Goal: Task Accomplishment & Management: Complete application form

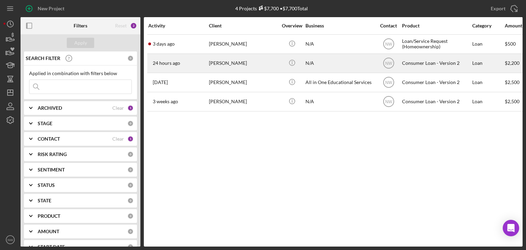
click at [226, 62] on div "[PERSON_NAME]" at bounding box center [243, 63] width 69 height 18
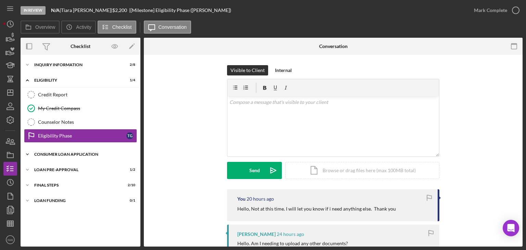
click at [29, 152] on icon "Icon/Expander" at bounding box center [28, 154] width 14 height 14
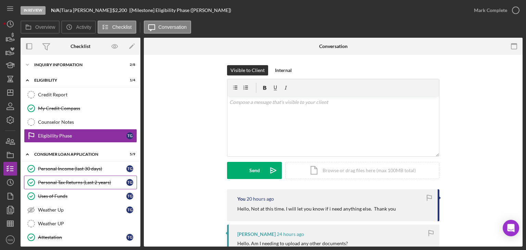
click at [59, 180] on div "Personal Tax Returns (Last 2 years)" at bounding box center [82, 182] width 88 height 5
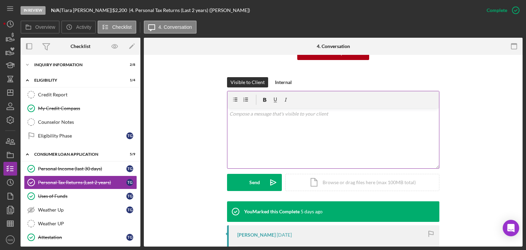
scroll to position [165, 0]
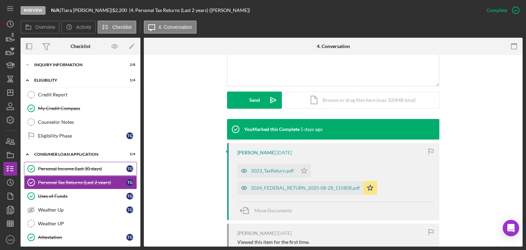
click at [56, 165] on link "Personal Income (last 30 days) Personal Income (last 30 days) T G" at bounding box center [80, 169] width 113 height 14
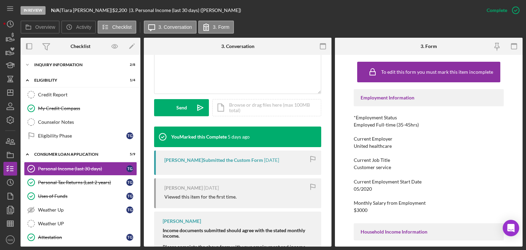
scroll to position [239, 0]
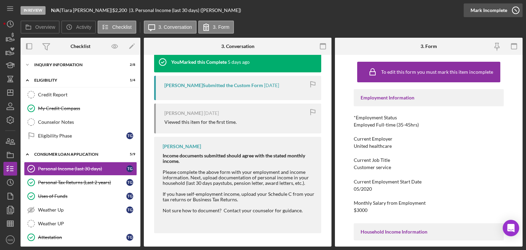
click at [518, 8] on icon "button" at bounding box center [516, 10] width 17 height 17
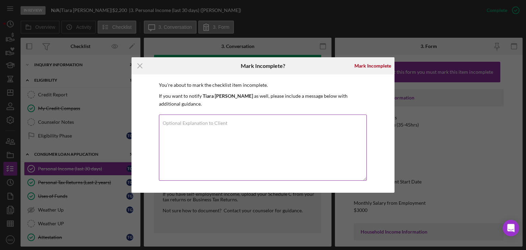
click at [190, 122] on label "Optional Explanation to Client" at bounding box center [195, 122] width 65 height 5
click at [190, 122] on textarea "Optional Explanation to Client" at bounding box center [263, 147] width 208 height 66
click at [240, 136] on textarea "Please upload the last 3 check stubs /" at bounding box center [263, 147] width 208 height 66
type textarea "Please upload the last 3 check stubs /"
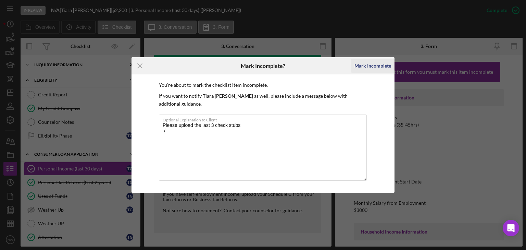
click at [365, 69] on div "Mark Incomplete" at bounding box center [373, 66] width 37 height 14
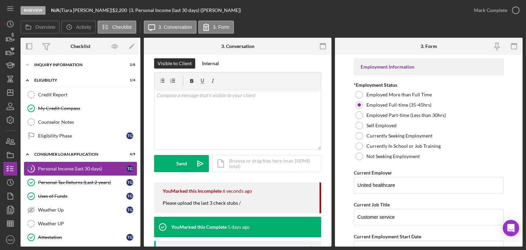
scroll to position [82, 0]
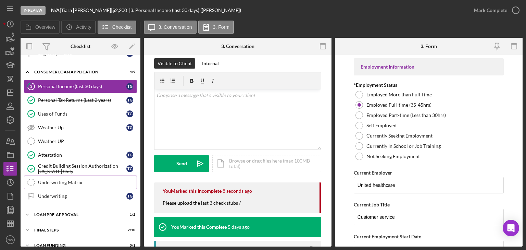
click at [73, 182] on div "Underwriting Matrix" at bounding box center [87, 182] width 99 height 5
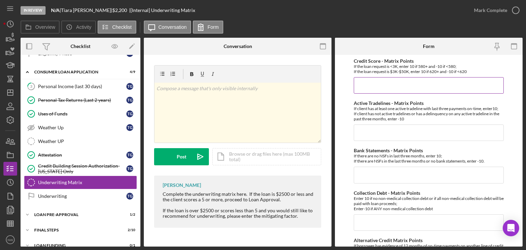
click at [373, 86] on input "Credit Score - Matrix Points" at bounding box center [429, 85] width 150 height 16
type input "10"
type input "-10"
type input "10"
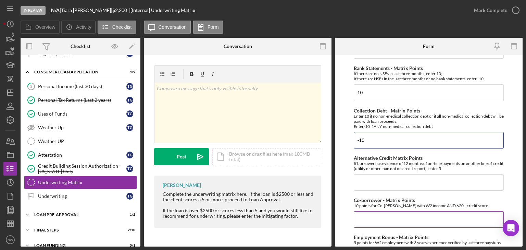
scroll to position [137, 0]
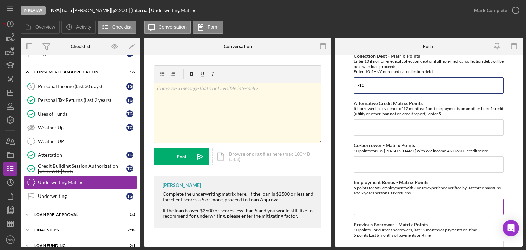
type input "-10"
click at [370, 196] on div "Employment Bonus - Matrix Points 5 points for W2 employment with 3 years experi…" at bounding box center [429, 197] width 150 height 35
click at [377, 211] on input "Employment Bonus - Matrix Points" at bounding box center [429, 206] width 150 height 16
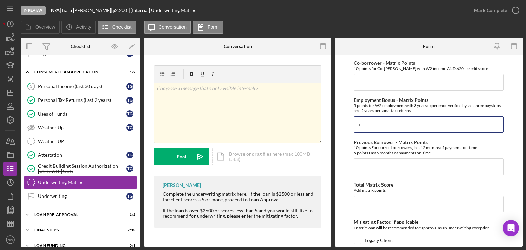
scroll to position [302, 0]
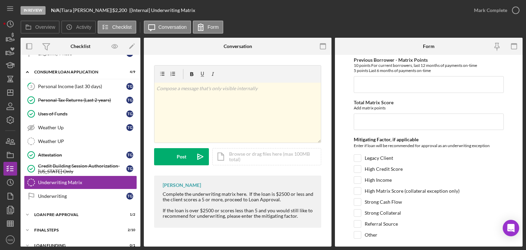
type input "5"
click at [369, 129] on div "Credit Score - Matrix Points If the loan request is <3K, enter 10 if 580+ and -…" at bounding box center [429, 3] width 150 height 492
click at [368, 123] on input "Total Matrix Score" at bounding box center [429, 121] width 150 height 16
type input "5"
click at [357, 222] on input "Referral Source" at bounding box center [357, 223] width 7 height 7
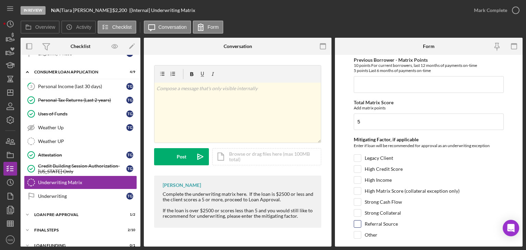
checkbox input "true"
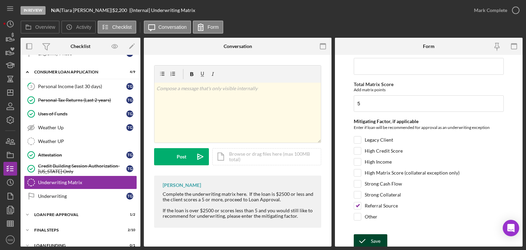
click at [367, 237] on icon "submit" at bounding box center [362, 240] width 17 height 17
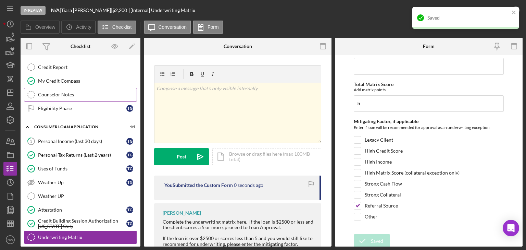
scroll to position [0, 0]
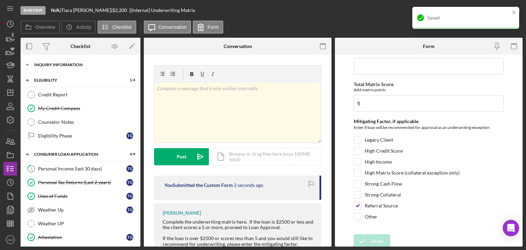
click at [27, 62] on icon "Icon/Expander" at bounding box center [28, 65] width 14 height 14
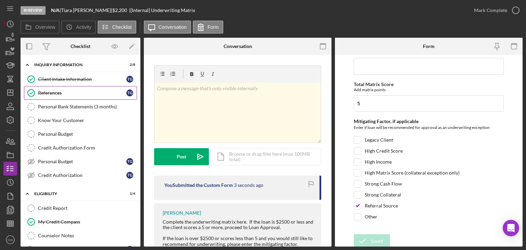
click at [58, 90] on div "References" at bounding box center [82, 92] width 88 height 5
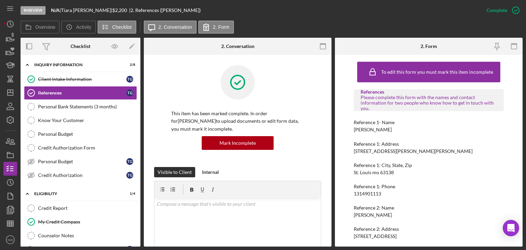
scroll to position [45, 0]
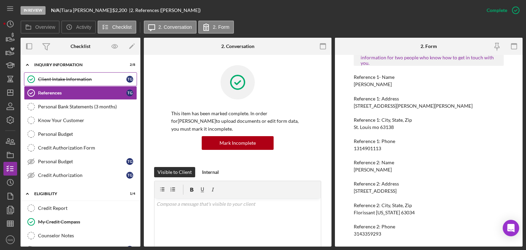
click at [42, 78] on div "Client Intake Information" at bounding box center [82, 78] width 88 height 5
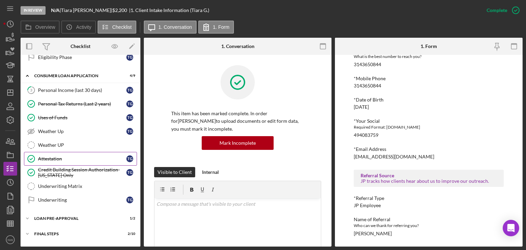
scroll to position [202, 0]
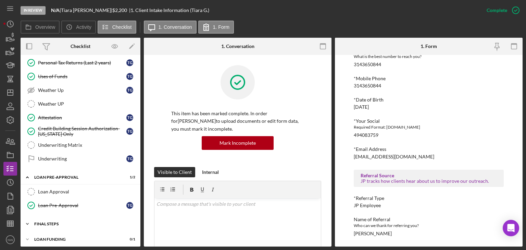
drag, startPoint x: 28, startPoint y: 222, endPoint x: 56, endPoint y: 219, distance: 27.3
click at [29, 222] on icon "Icon/Expander" at bounding box center [28, 224] width 14 height 14
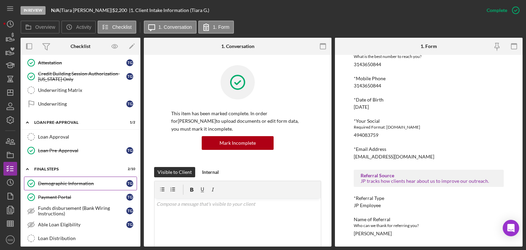
click at [63, 181] on div "Demographic Information" at bounding box center [82, 183] width 88 height 5
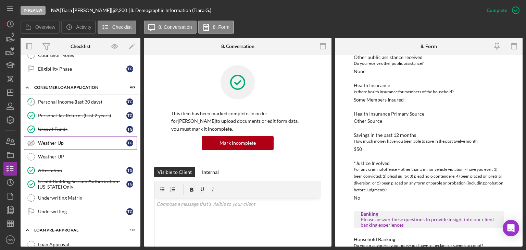
scroll to position [98, 0]
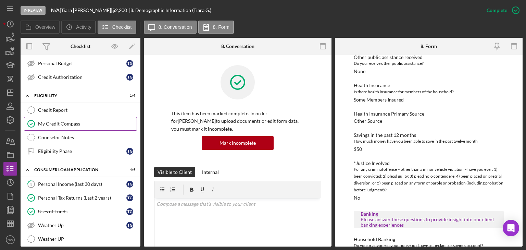
click at [40, 121] on div "My Credit Compass" at bounding box center [87, 123] width 99 height 5
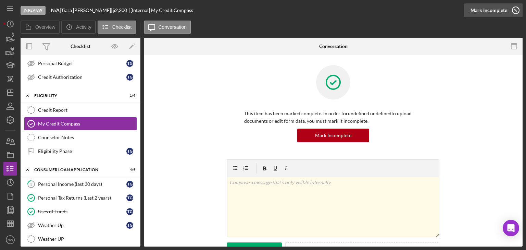
click at [515, 10] on icon "button" at bounding box center [516, 10] width 17 height 17
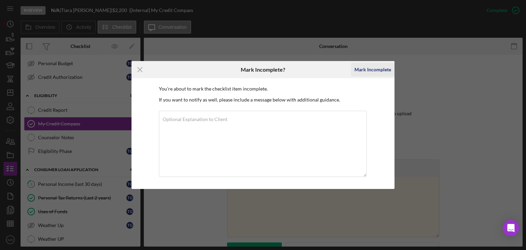
click at [364, 70] on div "Mark Incomplete" at bounding box center [373, 70] width 37 height 14
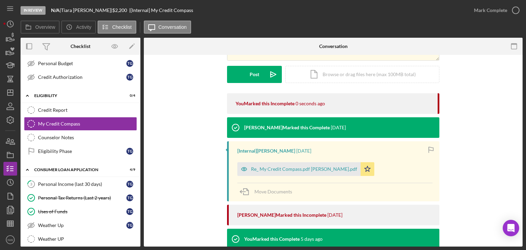
scroll to position [110, 0]
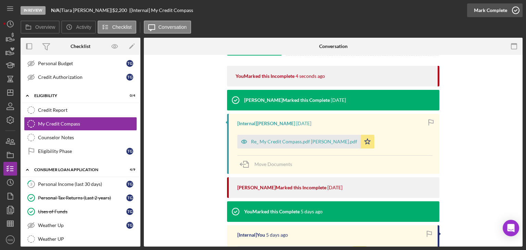
click at [513, 8] on icon "button" at bounding box center [516, 10] width 17 height 17
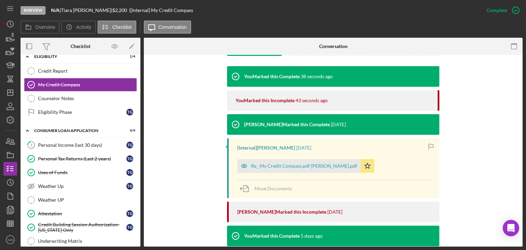
scroll to position [219, 0]
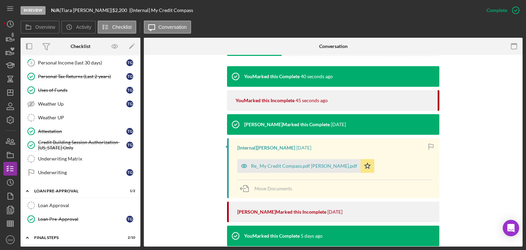
drag, startPoint x: 42, startPoint y: 155, endPoint x: 398, endPoint y: 114, distance: 357.4
click at [44, 156] on div "Underwriting Matrix" at bounding box center [87, 158] width 99 height 5
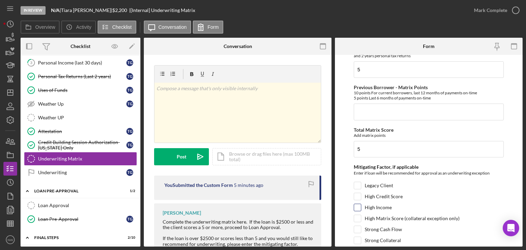
scroll to position [320, 0]
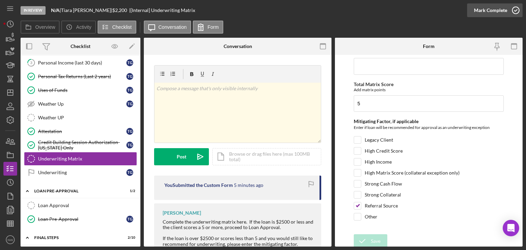
click at [515, 8] on icon "button" at bounding box center [516, 10] width 17 height 17
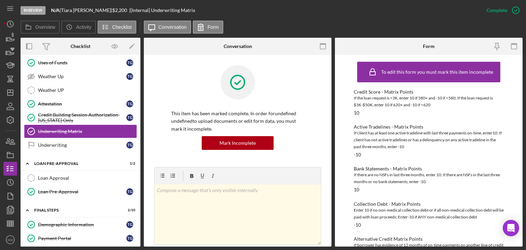
scroll to position [329, 0]
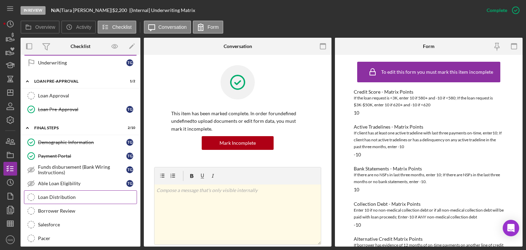
click at [56, 190] on link "Loan Distribution Loan Distribution" at bounding box center [80, 197] width 113 height 14
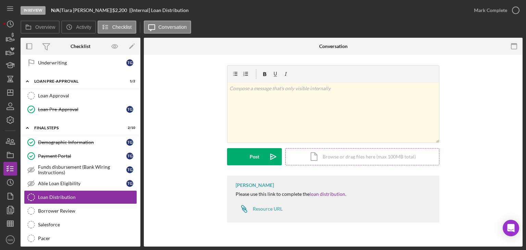
click at [320, 157] on div "Icon/Document Browse or drag files here (max 100MB total) Tap to choose files o…" at bounding box center [362, 156] width 154 height 17
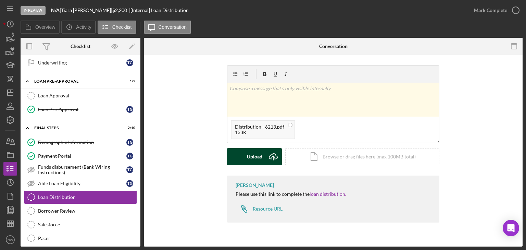
click at [257, 151] on div "Upload" at bounding box center [254, 156] width 15 height 17
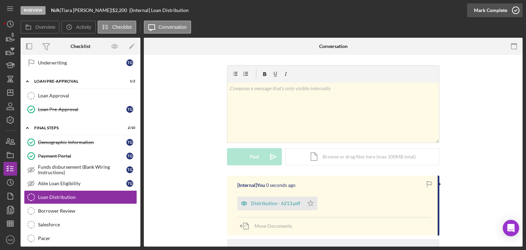
click at [515, 8] on icon "button" at bounding box center [516, 10] width 17 height 17
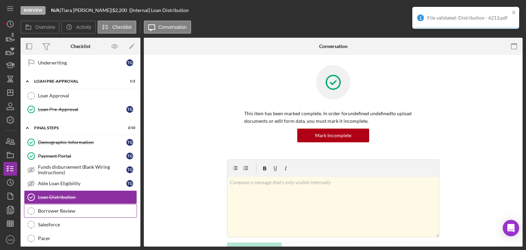
click at [55, 208] on div "Borrower Review" at bounding box center [87, 210] width 99 height 5
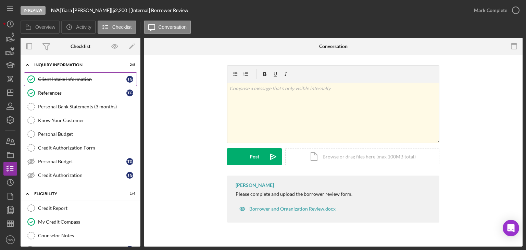
click at [52, 77] on div "Client Intake Information" at bounding box center [82, 78] width 88 height 5
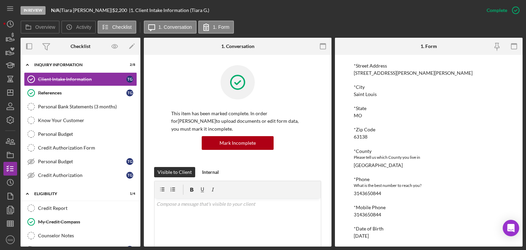
scroll to position [192, 0]
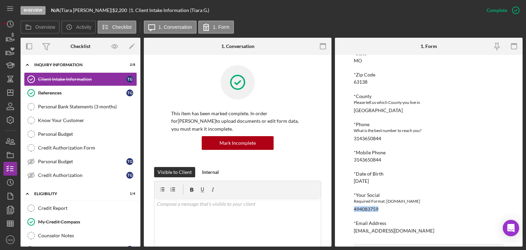
drag, startPoint x: 353, startPoint y: 210, endPoint x: 382, endPoint y: 208, distance: 29.8
click at [382, 208] on div "To edit this form you must mark this item incomplete [PERSON_NAME] Customer Int…" at bounding box center [429, 151] width 188 height 192
copy div "494083759"
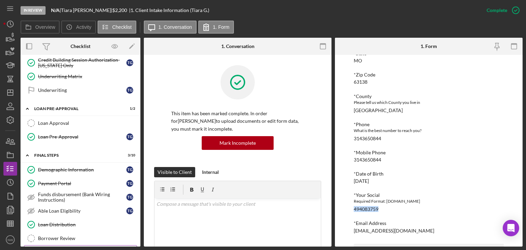
scroll to position [356, 0]
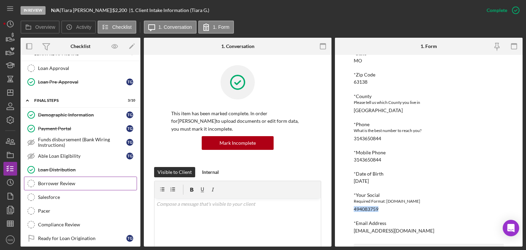
click at [55, 181] on div "Borrower Review" at bounding box center [87, 183] width 99 height 5
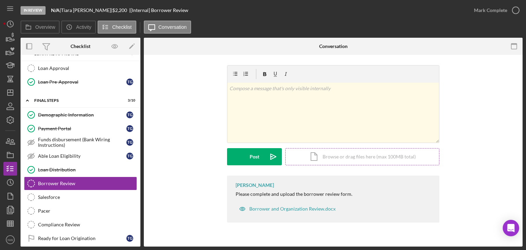
click at [325, 154] on div "Icon/Document Browse or drag files here (max 100MB total) Tap to choose files o…" at bounding box center [362, 156] width 154 height 17
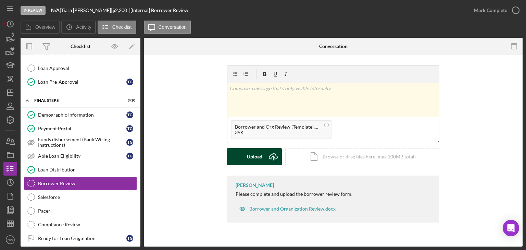
click at [243, 153] on button "Upload Icon/Upload" at bounding box center [254, 156] width 55 height 17
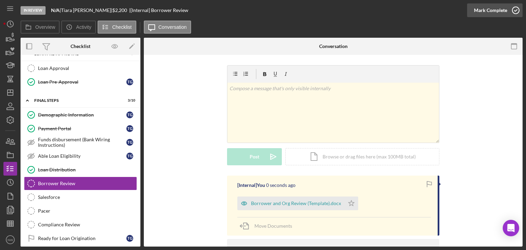
click at [515, 10] on icon "button" at bounding box center [516, 10] width 17 height 17
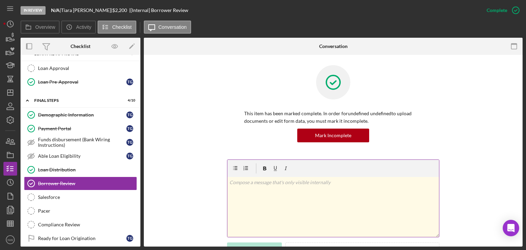
click at [236, 229] on div "v Color teal Color pink Remove color Add row above Add row below Add column bef…" at bounding box center [334, 207] width 212 height 60
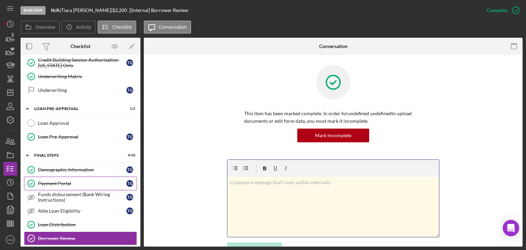
scroll to position [356, 0]
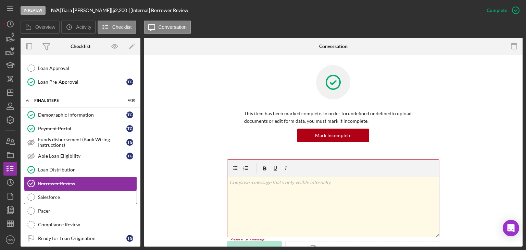
click at [60, 196] on link "Salesforce Salesforce" at bounding box center [80, 197] width 113 height 14
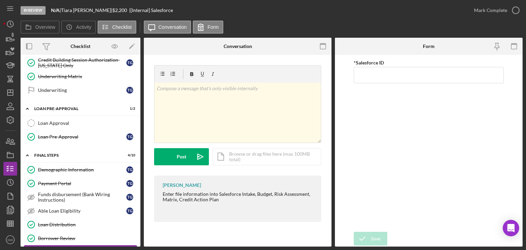
scroll to position [372, 0]
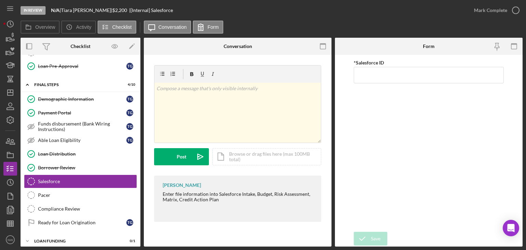
drag, startPoint x: 54, startPoint y: 92, endPoint x: 159, endPoint y: 103, distance: 105.4
click at [54, 96] on div "Demographic Information" at bounding box center [82, 98] width 88 height 5
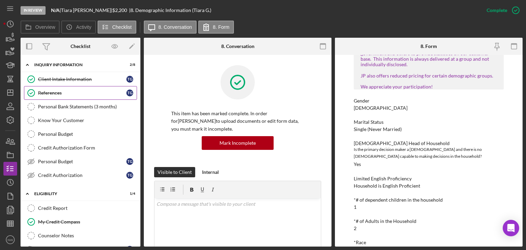
drag, startPoint x: 70, startPoint y: 95, endPoint x: 74, endPoint y: 95, distance: 3.5
click at [70, 95] on div "References" at bounding box center [82, 92] width 88 height 5
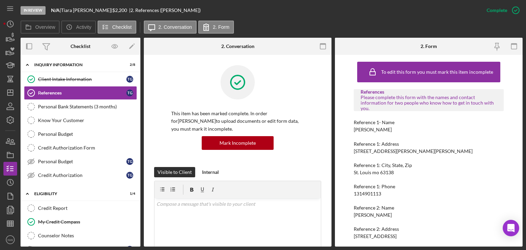
scroll to position [45, 0]
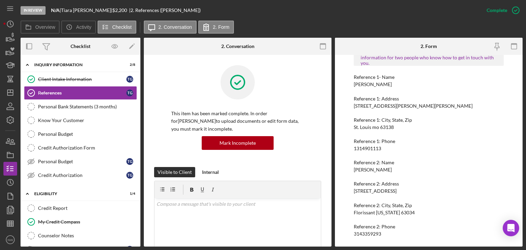
drag, startPoint x: 354, startPoint y: 84, endPoint x: 389, endPoint y: 87, distance: 35.1
click at [389, 87] on div "Reference 1- Name [PERSON_NAME]" at bounding box center [429, 80] width 150 height 13
copy div "[PERSON_NAME]"
drag, startPoint x: 352, startPoint y: 148, endPoint x: 387, endPoint y: 147, distance: 35.0
click at [387, 147] on div "To edit this form you must mark this item incomplete References Please complete…" at bounding box center [429, 151] width 188 height 192
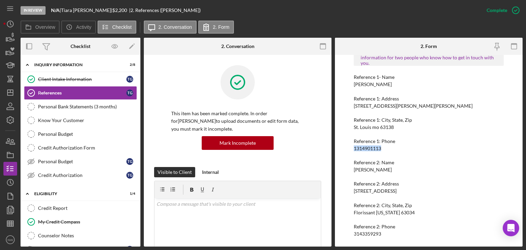
copy div "1314901113"
drag, startPoint x: 355, startPoint y: 166, endPoint x: 396, endPoint y: 167, distance: 40.8
click at [397, 166] on div "Reference 2: Name [PERSON_NAME]" at bounding box center [429, 166] width 150 height 13
copy div "[PERSON_NAME]"
drag, startPoint x: 354, startPoint y: 234, endPoint x: 386, endPoint y: 236, distance: 31.6
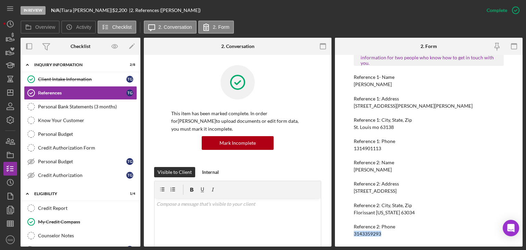
click at [397, 233] on div "Reference 2: Phone [PHONE_NUMBER]" at bounding box center [429, 230] width 150 height 13
copy div "3143359293"
drag, startPoint x: 27, startPoint y: 63, endPoint x: 68, endPoint y: 72, distance: 41.0
click at [27, 63] on icon "Icon/Expander" at bounding box center [28, 65] width 14 height 14
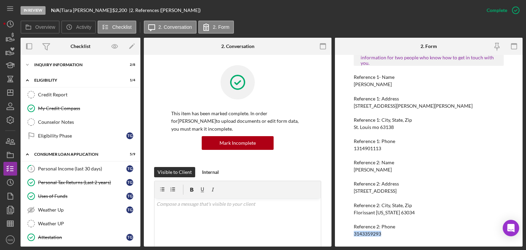
drag, startPoint x: 48, startPoint y: 167, endPoint x: 391, endPoint y: 171, distance: 343.4
click at [49, 167] on div "Personal Income (last 30 days)" at bounding box center [82, 168] width 88 height 5
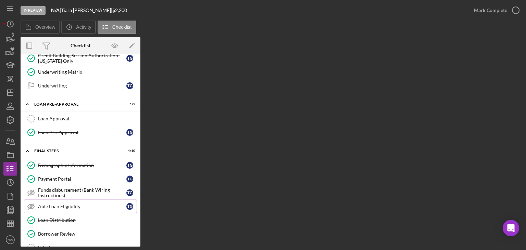
scroll to position [247, 0]
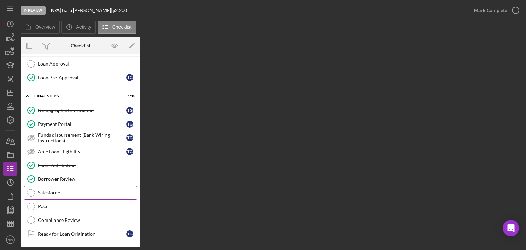
click at [57, 186] on link "Salesforce Salesforce" at bounding box center [80, 193] width 113 height 14
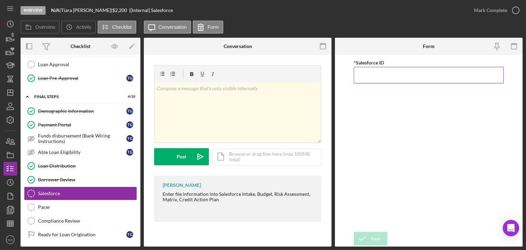
paste input "a0wPC000002I0I9YAK"
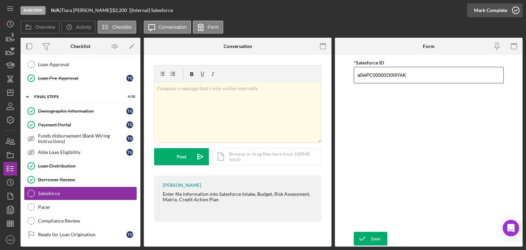
type input "a0wPC000002I0I9YAK"
click at [517, 10] on icon "button" at bounding box center [516, 10] width 17 height 17
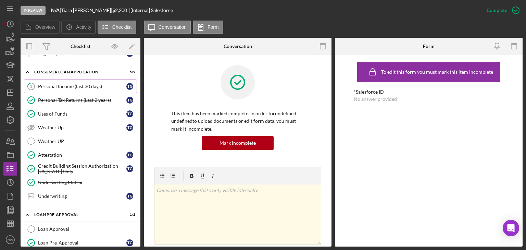
scroll to position [55, 0]
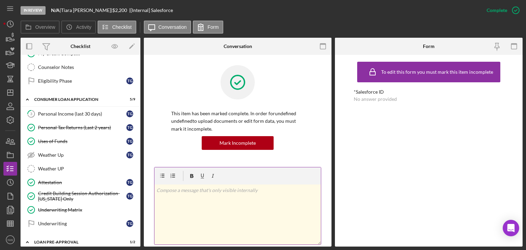
click at [228, 216] on div "v Color teal Color pink Remove color Add row above Add row below Add column bef…" at bounding box center [238, 214] width 167 height 60
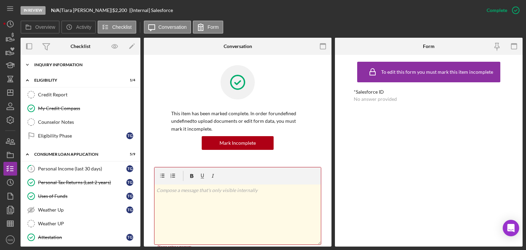
click at [29, 64] on icon "Icon/Expander" at bounding box center [28, 65] width 14 height 14
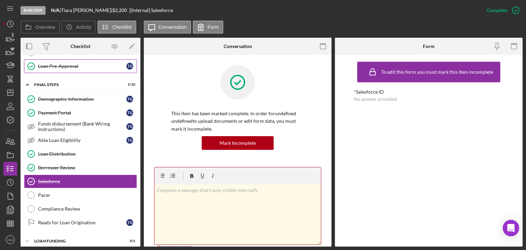
scroll to position [317, 0]
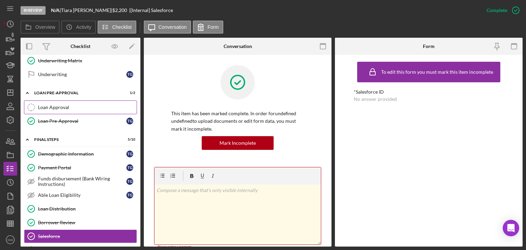
click at [70, 105] on div "Loan Approval" at bounding box center [87, 107] width 99 height 5
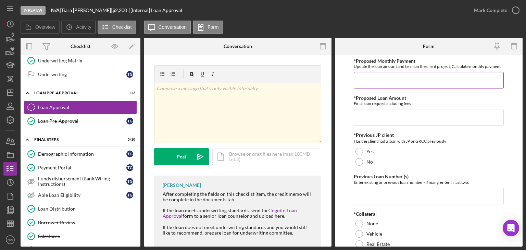
click at [377, 80] on input "*Proposed Monthly Payment" at bounding box center [429, 80] width 150 height 16
type input "$90"
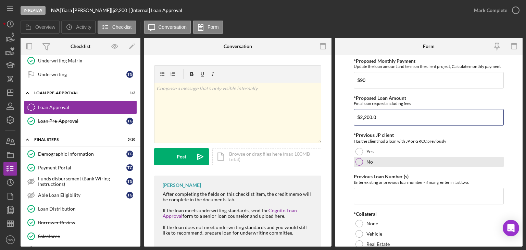
type input "$2,200.0"
click at [361, 163] on div at bounding box center [360, 162] width 8 height 8
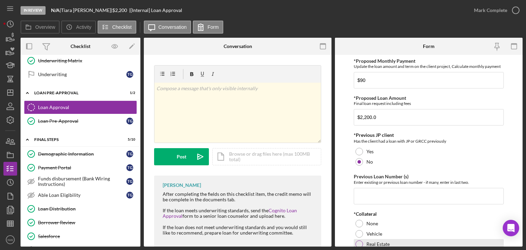
scroll to position [55, 0]
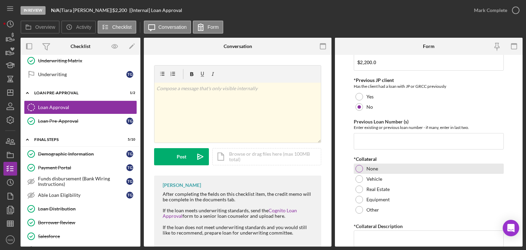
click at [358, 170] on div at bounding box center [360, 169] width 8 height 8
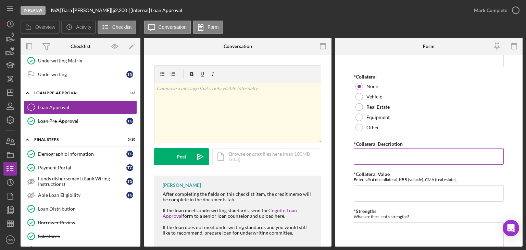
click at [362, 157] on input "*Collateral Description" at bounding box center [429, 156] width 150 height 16
type input "n/a"
click at [373, 197] on input "*Collateral Value" at bounding box center [429, 193] width 150 height 16
type input "n/a"
click at [358, 227] on textarea "*Strengths" at bounding box center [429, 238] width 150 height 33
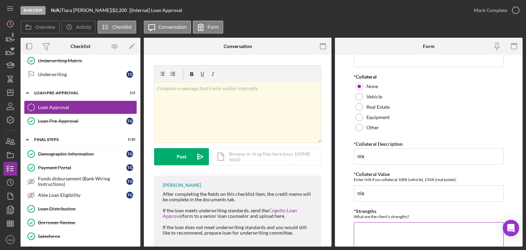
type textarea "n"
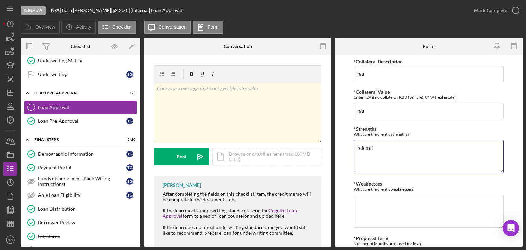
scroll to position [247, 0]
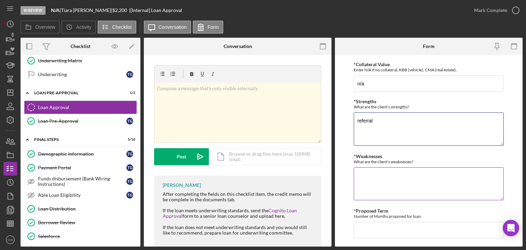
type textarea "referral"
click at [358, 181] on textarea "*Weaknesses" at bounding box center [429, 183] width 150 height 33
type textarea "no active lines"
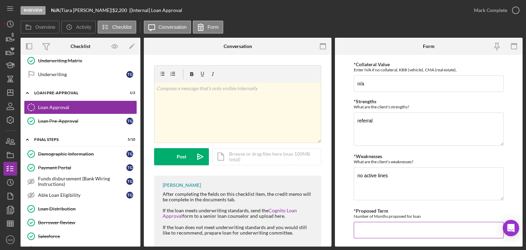
click at [366, 229] on input "*Proposed Term" at bounding box center [429, 230] width 150 height 16
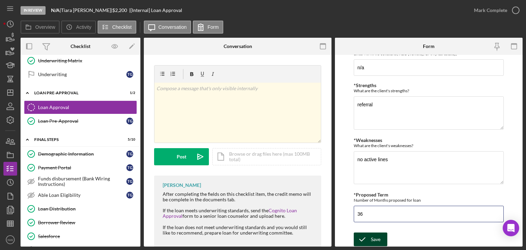
type input "36"
click at [373, 232] on div "Save" at bounding box center [376, 239] width 10 height 14
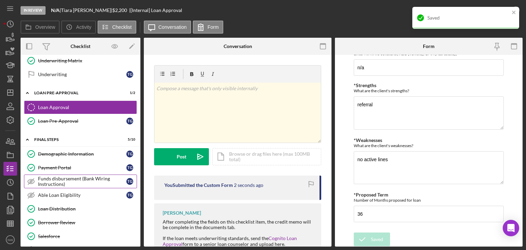
scroll to position [372, 0]
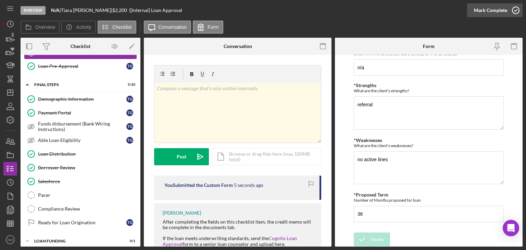
click at [514, 10] on icon "button" at bounding box center [516, 10] width 17 height 17
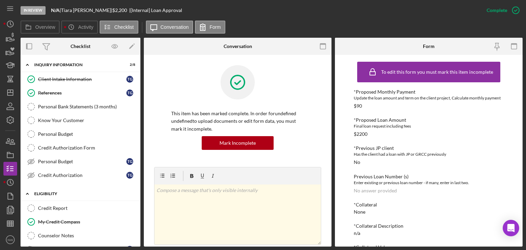
scroll to position [55, 0]
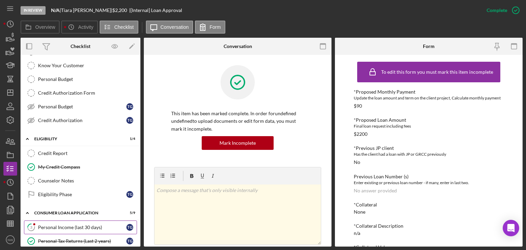
click at [69, 224] on div "Personal Income (last 30 days)" at bounding box center [82, 226] width 88 height 5
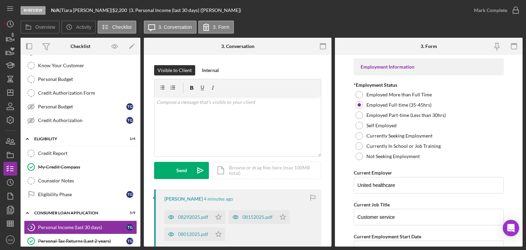
scroll to position [55, 0]
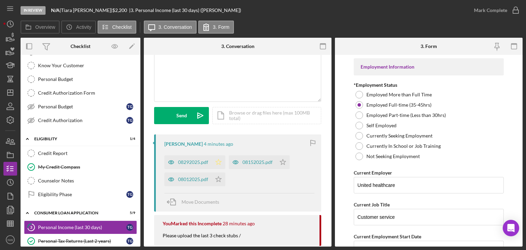
click at [217, 160] on icon "Icon/Star" at bounding box center [219, 162] width 14 height 14
drag, startPoint x: 218, startPoint y: 180, endPoint x: 223, endPoint y: 179, distance: 5.2
click at [219, 180] on icon "Icon/Star" at bounding box center [219, 179] width 14 height 14
click at [281, 160] on icon "Icon/Star" at bounding box center [283, 162] width 14 height 14
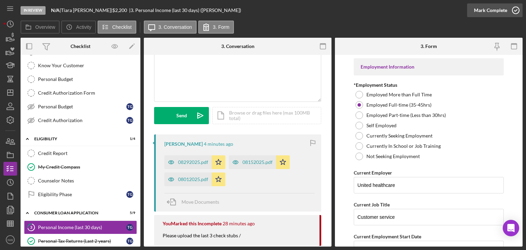
click at [515, 9] on icon "button" at bounding box center [516, 10] width 17 height 17
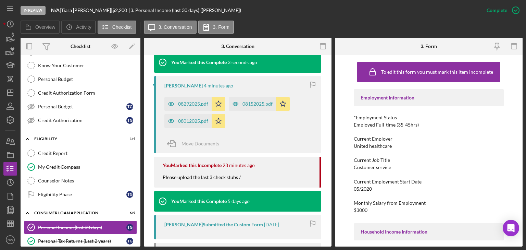
scroll to position [184, 0]
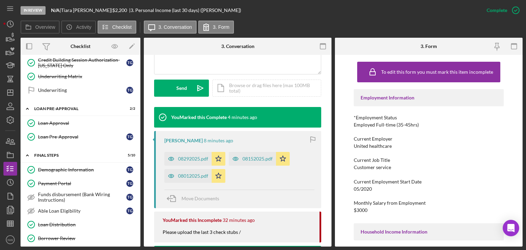
scroll to position [372, 0]
